Goal: Find specific page/section: Find specific page/section

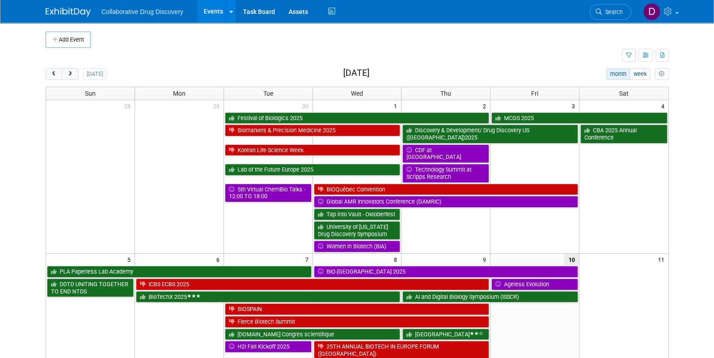
click at [617, 9] on span "Search" at bounding box center [612, 12] width 21 height 7
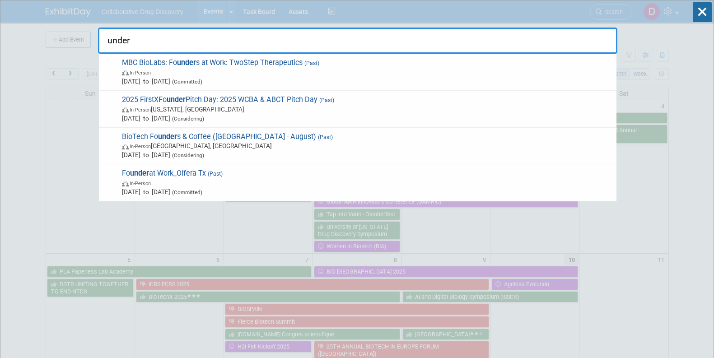
click at [512, 44] on input "under" at bounding box center [357, 41] width 519 height 26
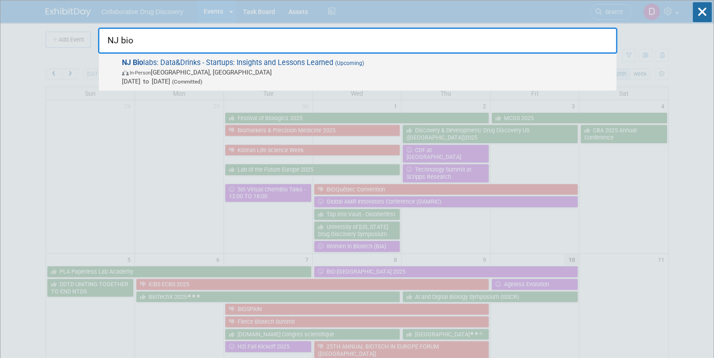
type input "NJ bio"
click at [436, 66] on span "NJ Bio labs: Data&Drinks - Startups: Insights and Lessons Learned (Upcoming) In…" at bounding box center [365, 72] width 493 height 28
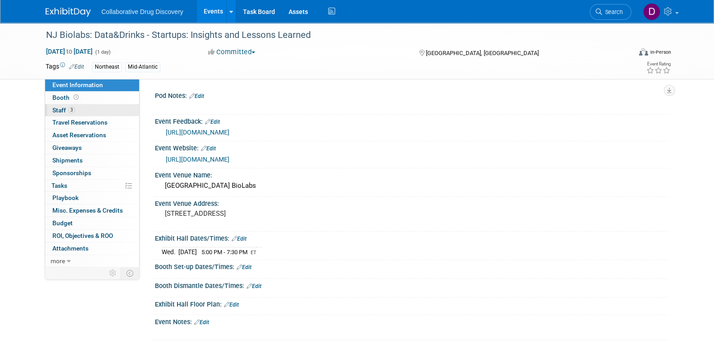
click at [85, 108] on link "3 Staff 3" at bounding box center [92, 110] width 94 height 12
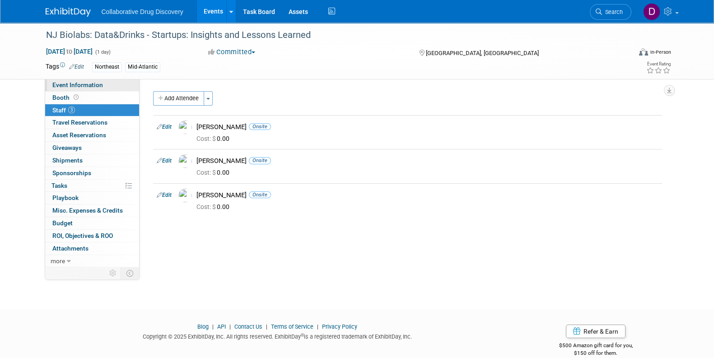
click at [115, 80] on link "Event Information" at bounding box center [92, 85] width 94 height 12
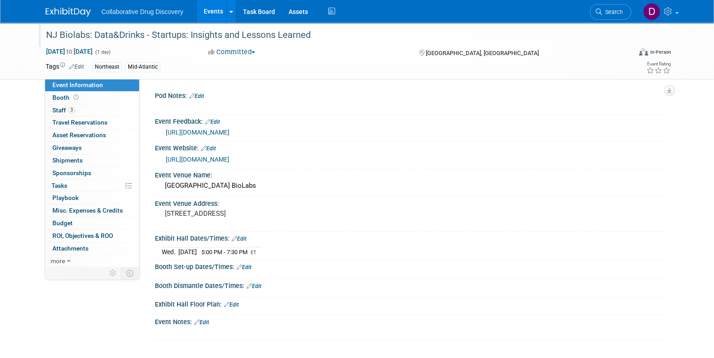
click at [145, 38] on div "NJ Biolabs: Data&Drinks - Startups: Insights and Lessons Learned" at bounding box center [330, 35] width 575 height 16
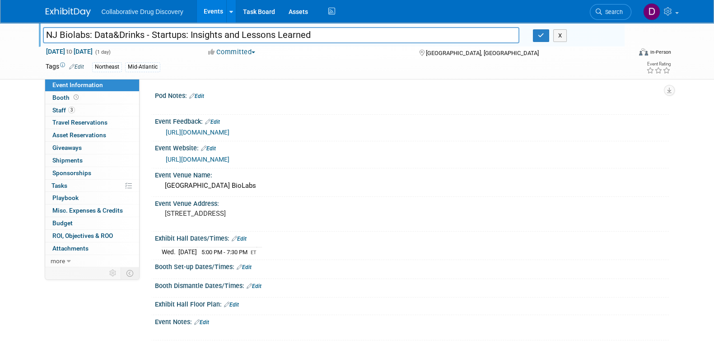
click at [145, 38] on input "NJ Biolabs: Data&Drinks - Startups: Insights and Lessons Learned" at bounding box center [281, 35] width 477 height 16
